Goal: Navigation & Orientation: Go to known website

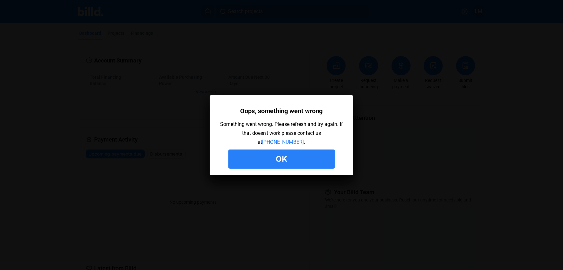
click at [282, 156] on button "Ok" at bounding box center [282, 158] width 107 height 19
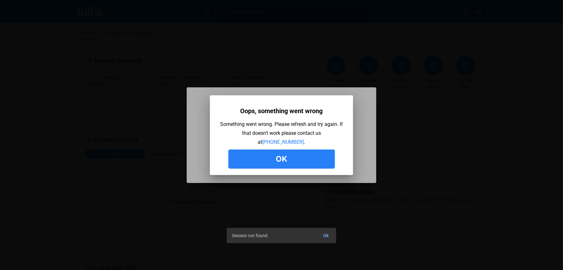
click at [270, 161] on button "Ok" at bounding box center [282, 158] width 107 height 19
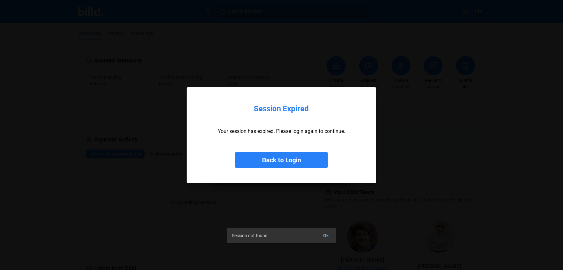
click at [270, 161] on button "Back to Login" at bounding box center [281, 160] width 93 height 16
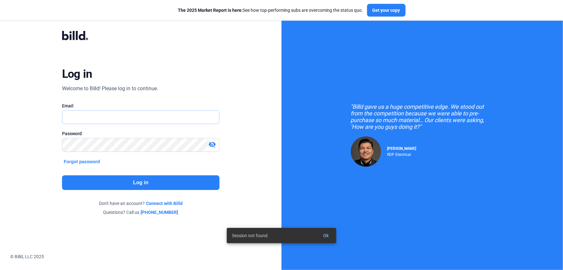
type input "[EMAIL_ADDRESS][DOMAIN_NAME]"
